Goal: Navigation & Orientation: Find specific page/section

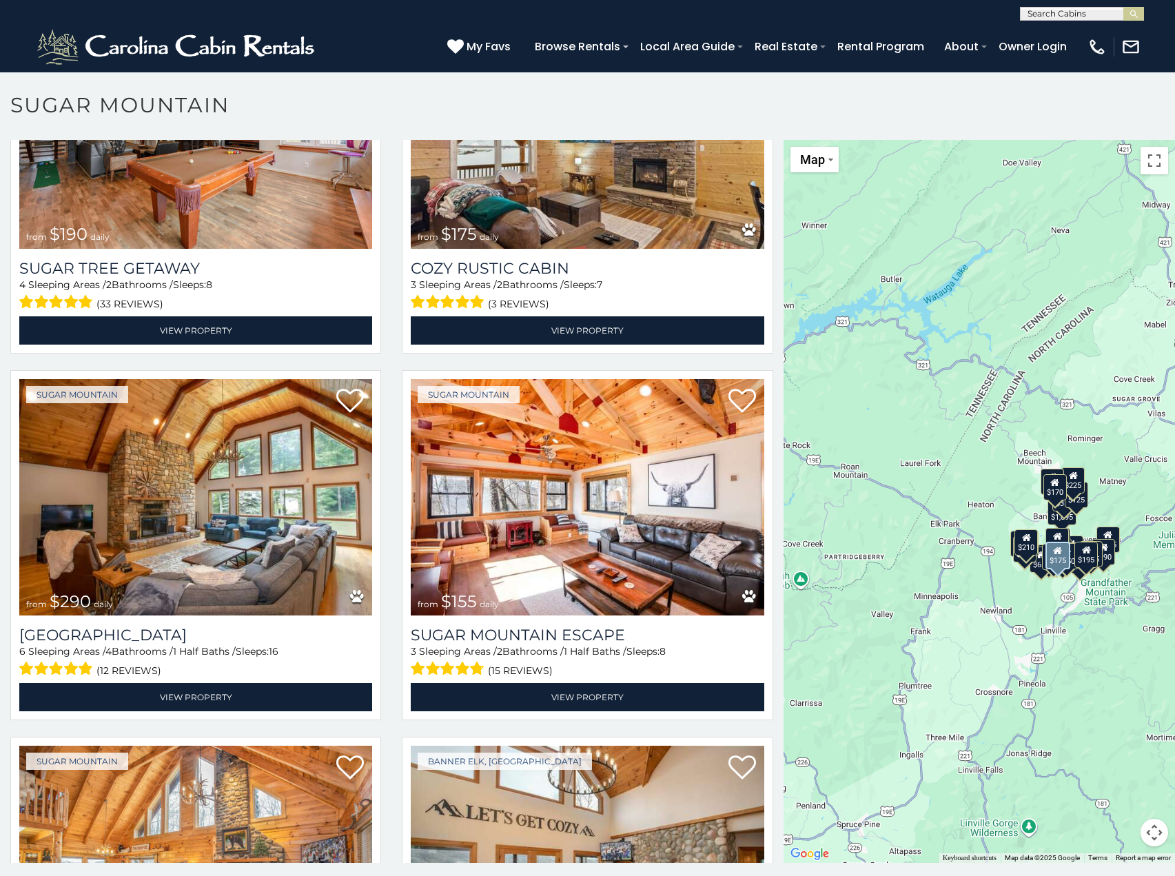
scroll to position [1584, 0]
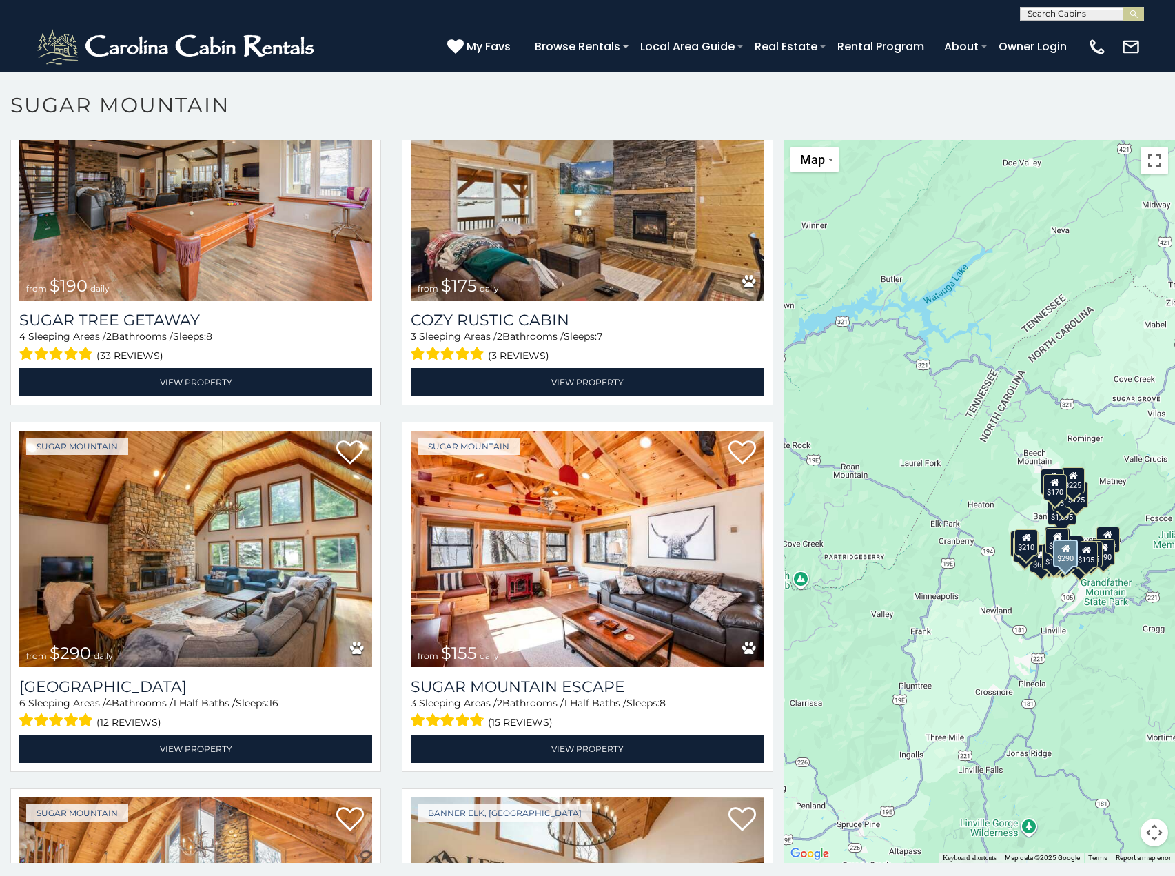
click at [278, 487] on img at bounding box center [195, 549] width 353 height 236
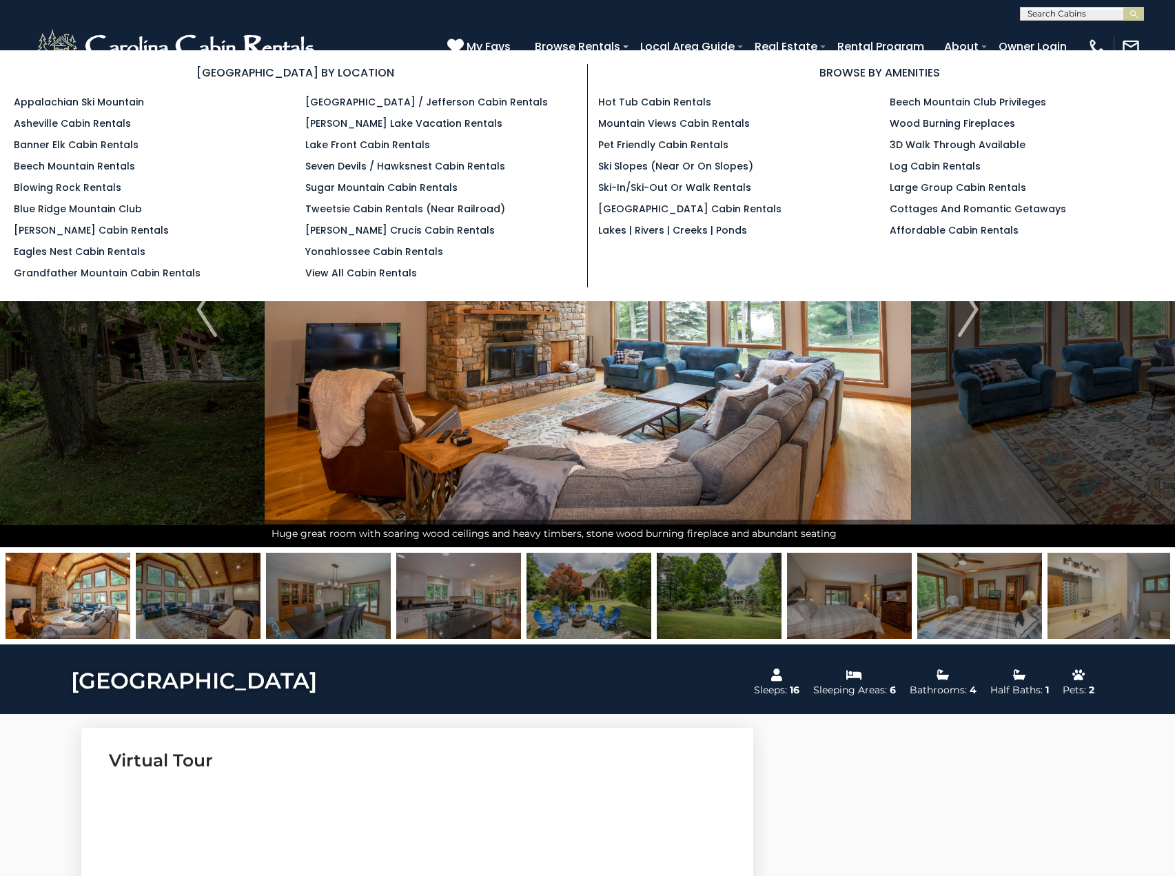
click at [613, 57] on section "[GEOGRAPHIC_DATA] BY LOCATION Appalachian Ski Mountain Asheville Cabin Rentals …" at bounding box center [587, 175] width 1175 height 251
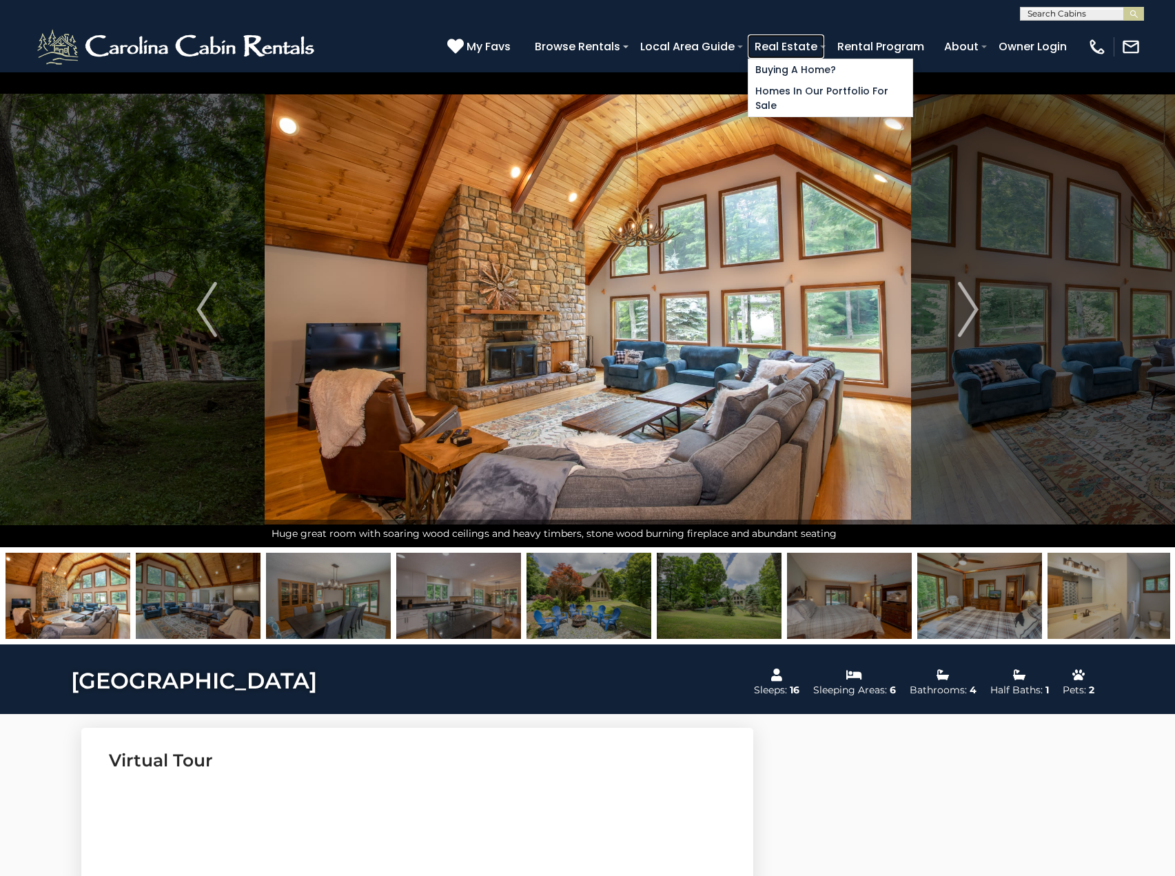
click at [761, 52] on link "Real Estate" at bounding box center [786, 46] width 77 height 24
